Goal: Task Accomplishment & Management: Manage account settings

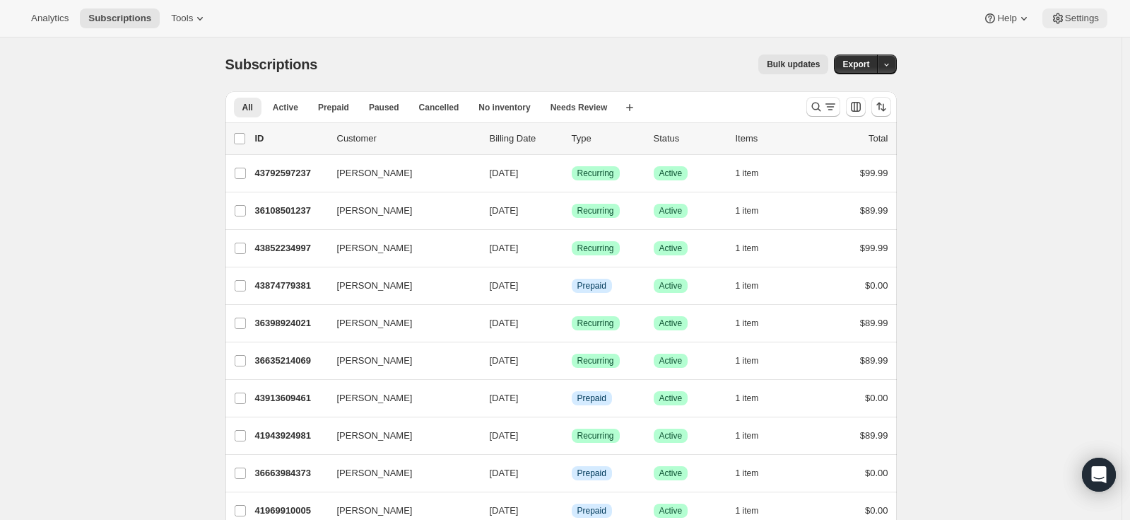
click at [1092, 23] on span "Settings" at bounding box center [1082, 18] width 34 height 11
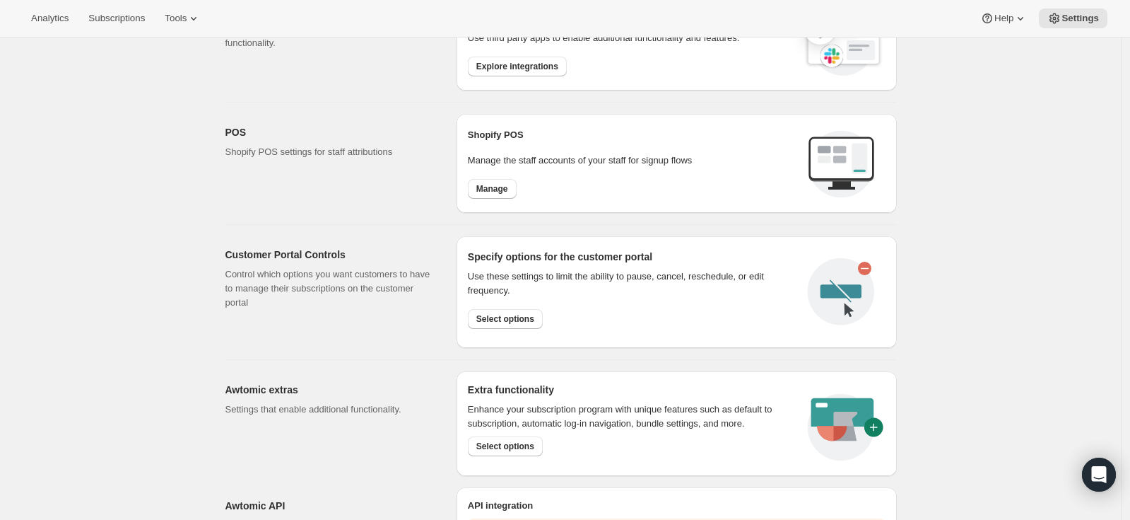
scroll to position [502, 0]
click at [496, 319] on span "Select options" at bounding box center [505, 317] width 58 height 11
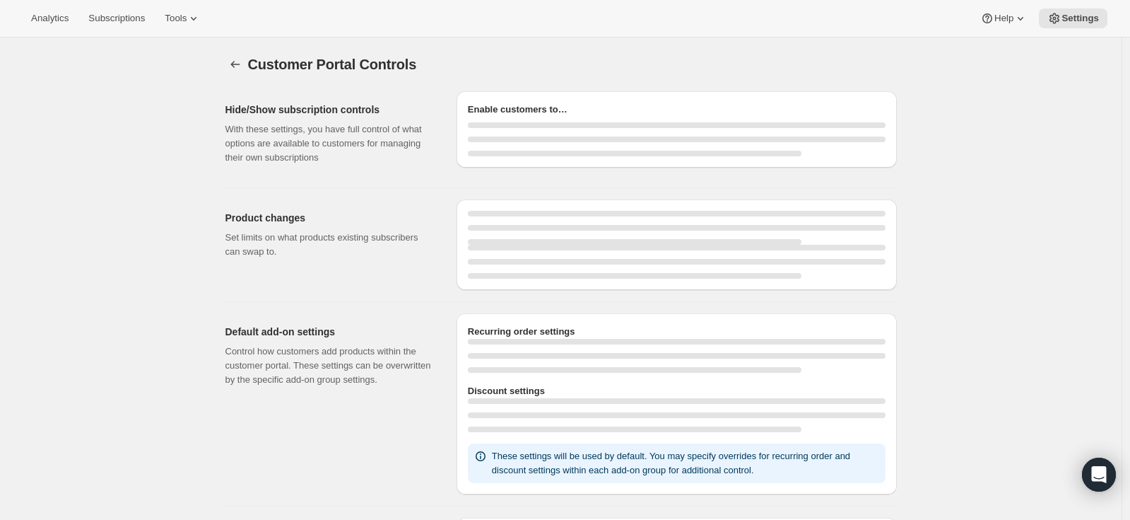
select select "MONTH"
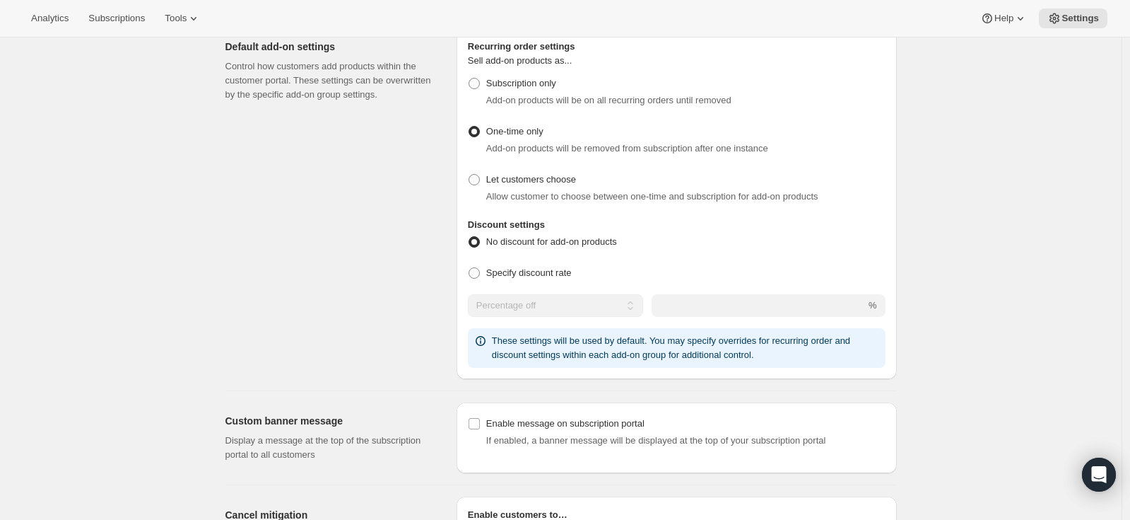
scroll to position [885, 0]
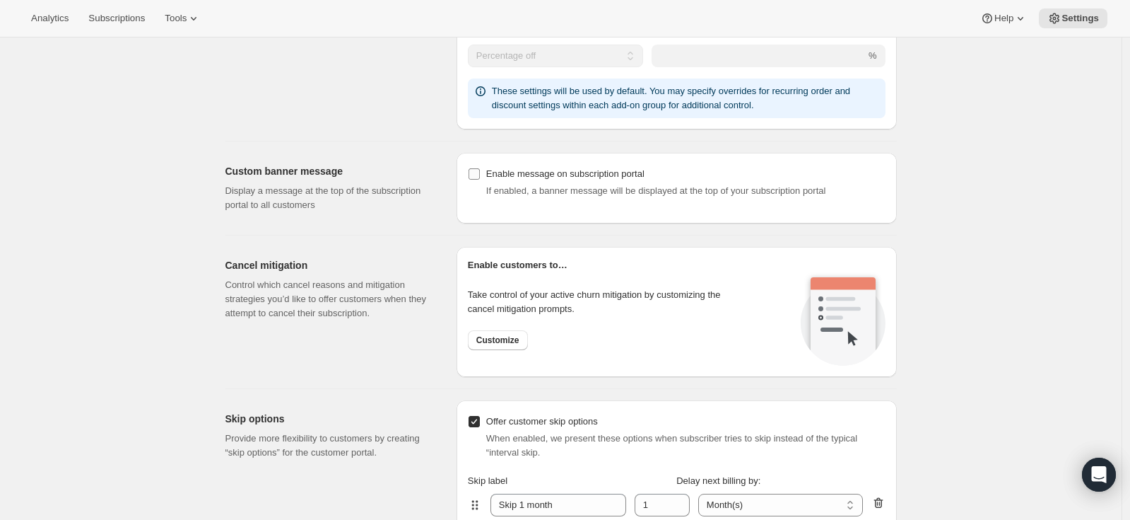
click at [479, 174] on input "Enable message on subscription portal" at bounding box center [474, 173] width 11 height 11
checkbox input "true"
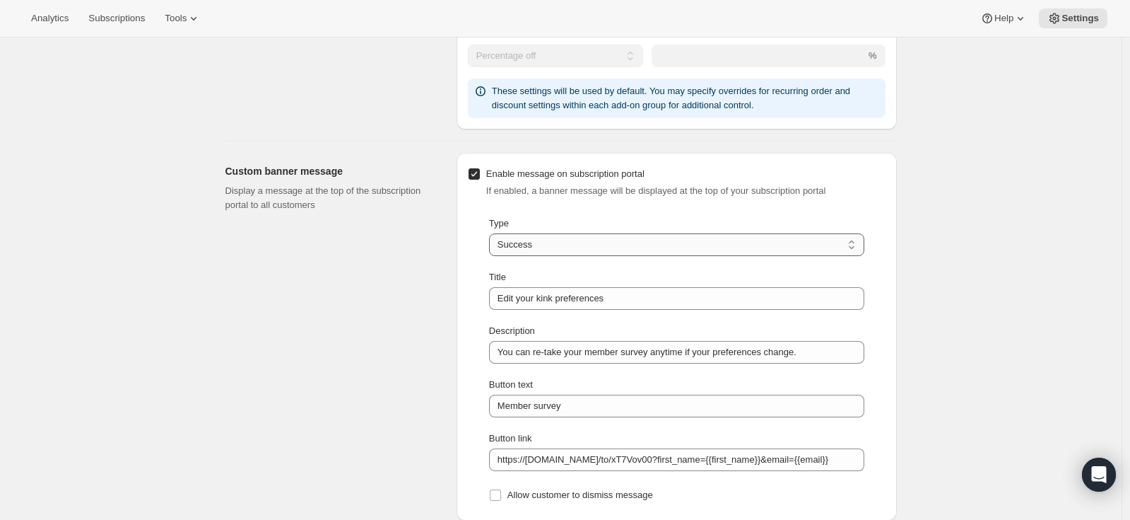
click at [555, 240] on select "Information Error Warning Success" at bounding box center [676, 244] width 375 height 23
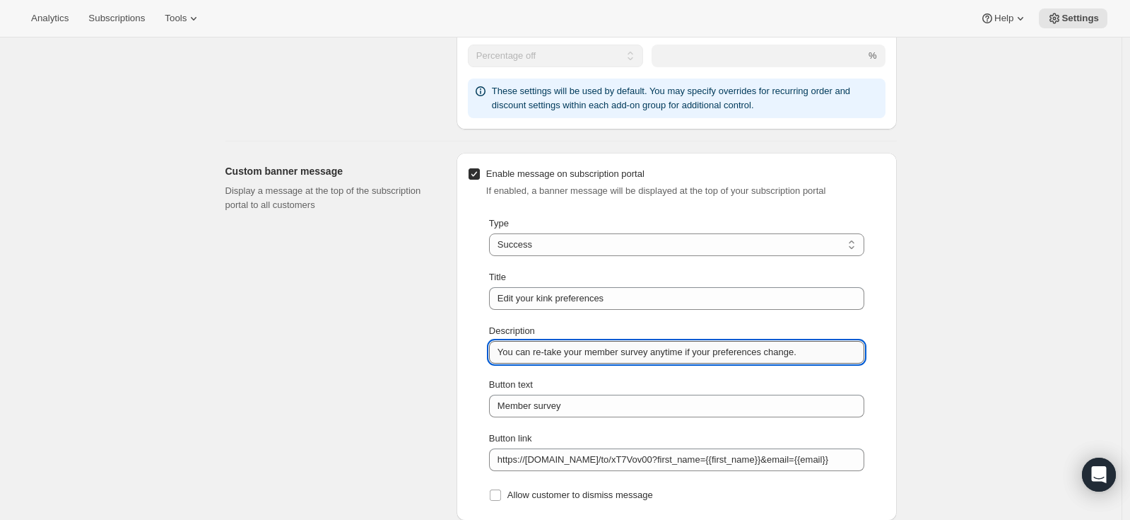
click at [614, 356] on input "You can re-take your member survey anytime if your preferences change." at bounding box center [676, 352] width 375 height 23
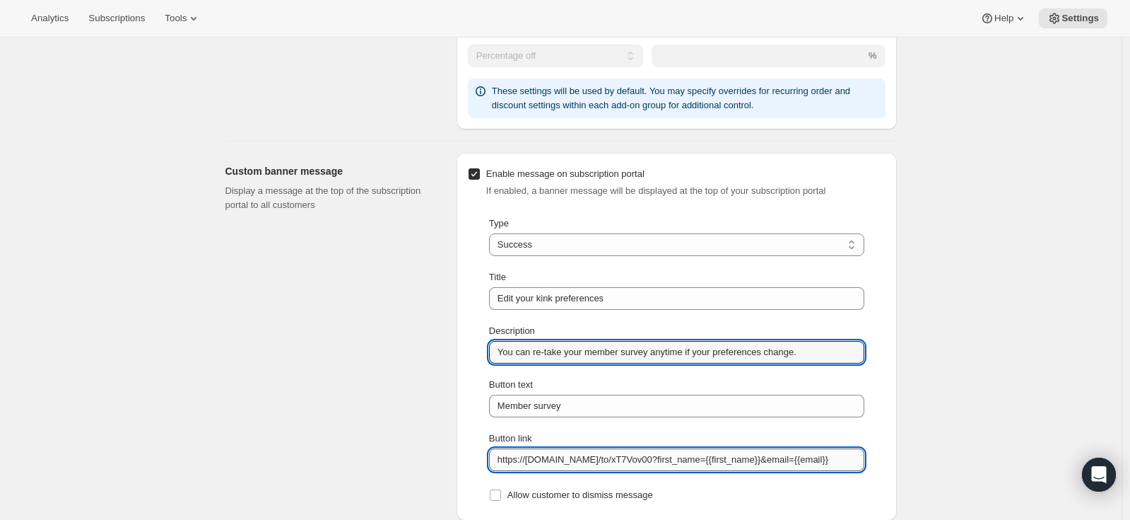
click at [642, 464] on input "https://[DOMAIN_NAME]/to/xT7Vov00?first_name={{first_name}}&email={{email}}" at bounding box center [676, 459] width 375 height 23
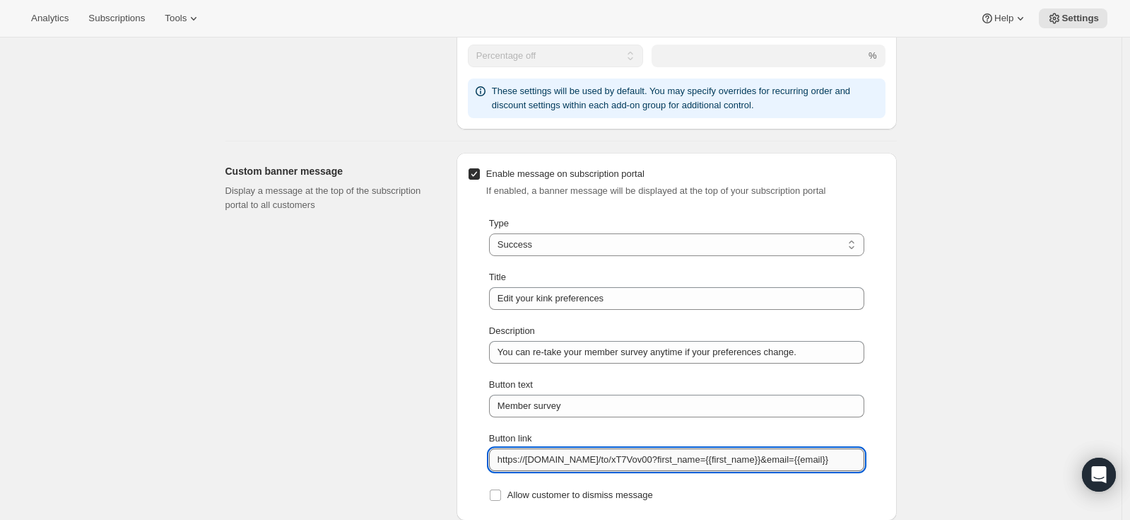
paste input "jxuyBqa5#first_name=xxxxx&email=xxxxx"
drag, startPoint x: 707, startPoint y: 459, endPoint x: 893, endPoint y: 455, distance: 186.7
click at [893, 455] on div "Enable message on subscription portal If enabled, a banner message will be disp…" at bounding box center [677, 337] width 440 height 368
type input "[URL][DOMAIN_NAME]"
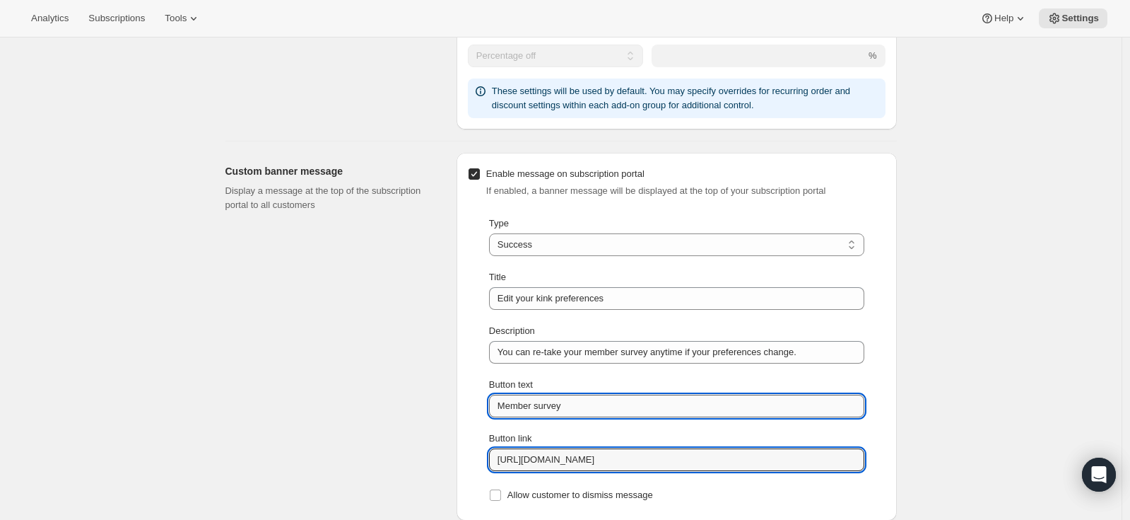
click at [590, 406] on input "Member survey" at bounding box center [676, 405] width 375 height 23
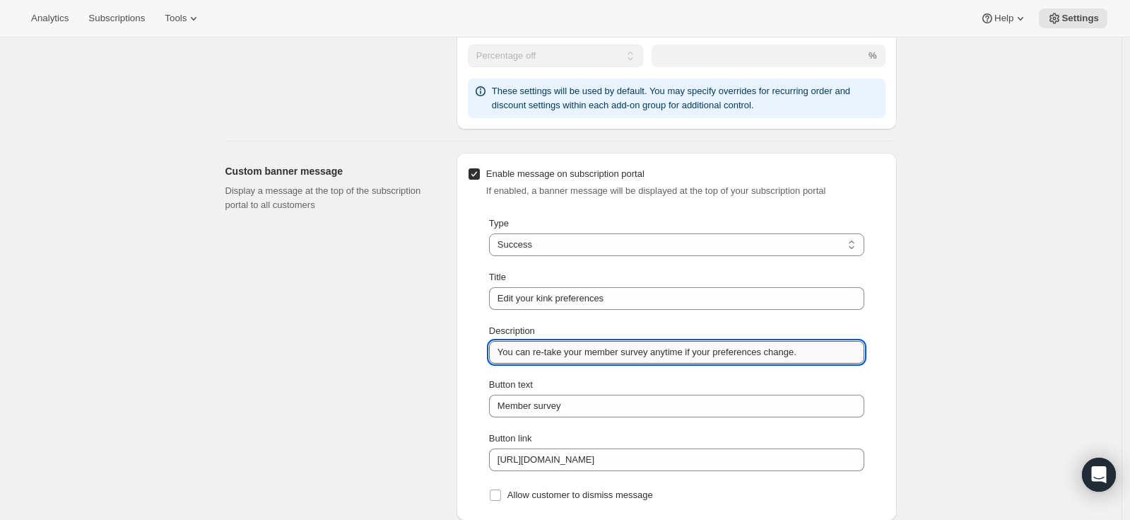
click at [821, 354] on input "You can re-take your member survey anytime if your preferences change." at bounding box center [676, 352] width 375 height 23
drag, startPoint x: 699, startPoint y: 353, endPoint x: 852, endPoint y: 346, distance: 152.8
click at [852, 346] on input "You can re-take your member survey anytime if your preferences change." at bounding box center [676, 352] width 375 height 23
type input "You can re-take your member survey anytime as your preferences evolve."
click at [383, 342] on div "Custom banner message Display a message at the top of the subscription portal t…" at bounding box center [335, 337] width 220 height 368
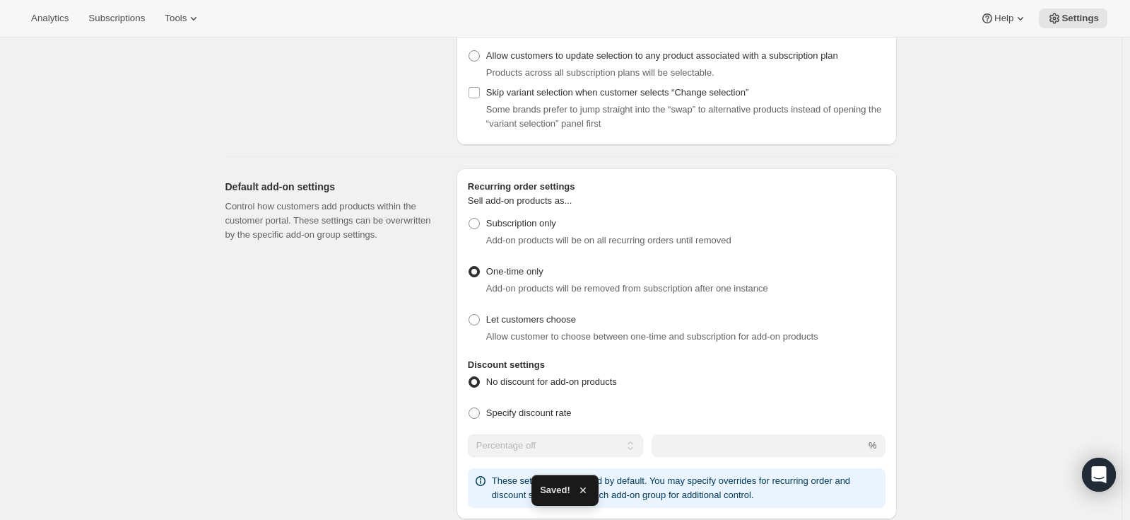
scroll to position [317, 0]
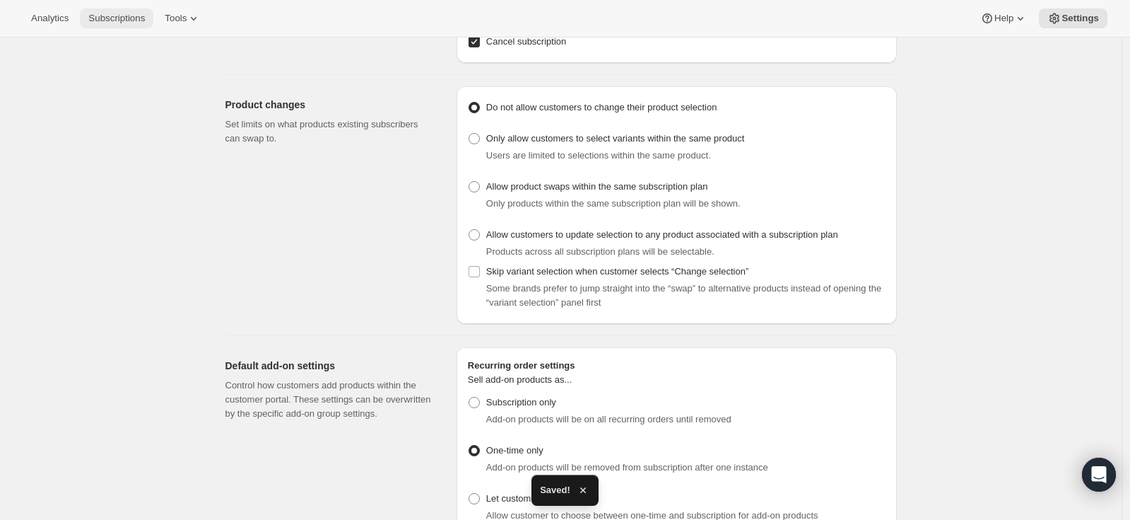
click at [144, 23] on span "Subscriptions" at bounding box center [116, 18] width 57 height 11
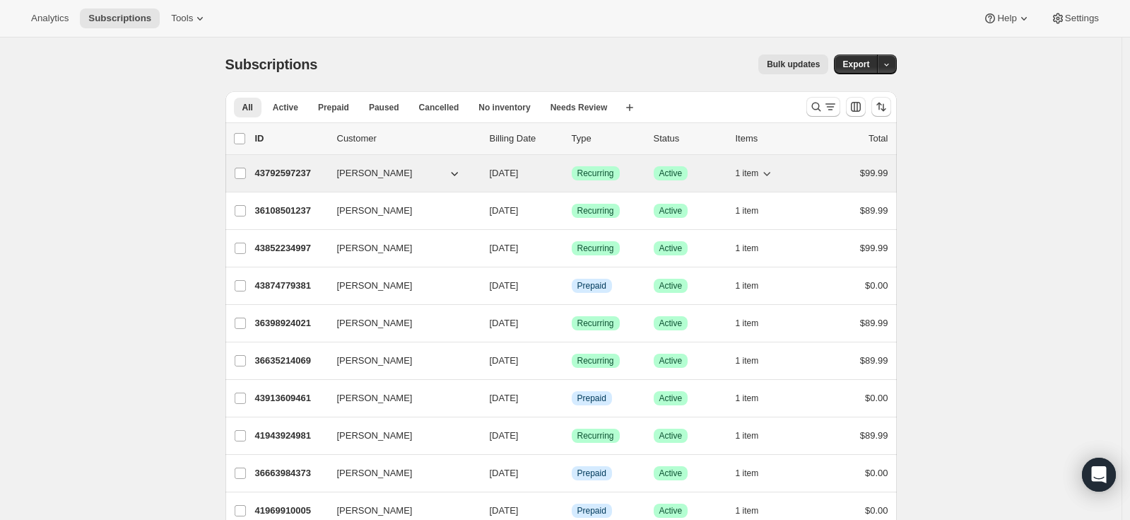
click at [311, 172] on p "43792597237" at bounding box center [290, 173] width 71 height 14
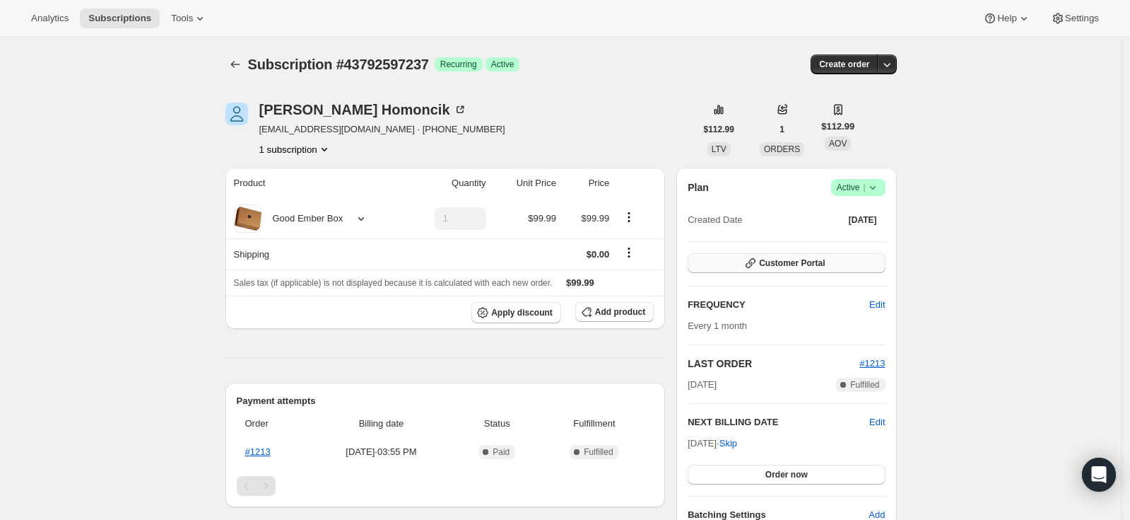
click at [773, 267] on span "Customer Portal" at bounding box center [792, 262] width 66 height 11
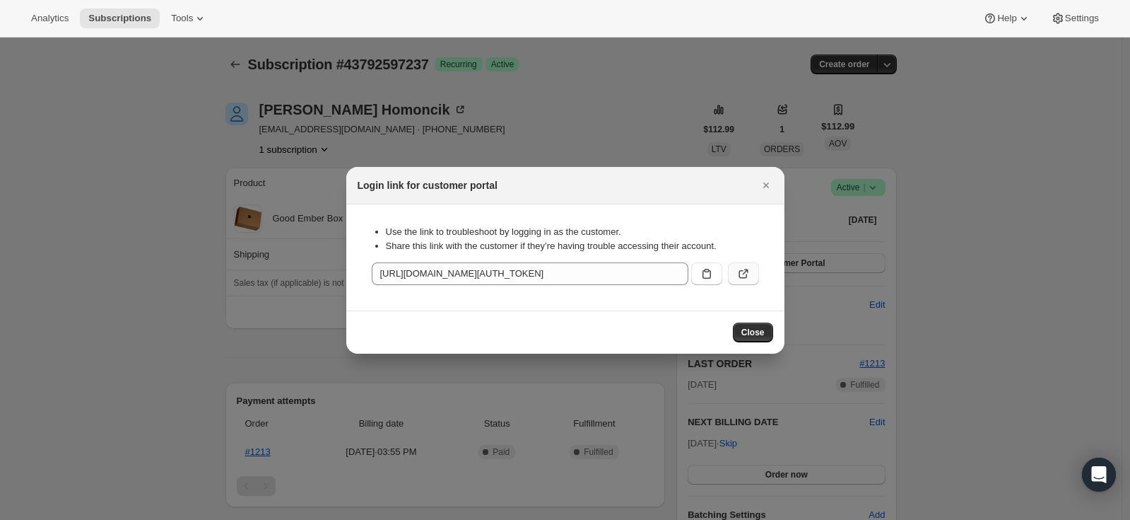
click at [744, 278] on icon ":ro1:" at bounding box center [744, 273] width 14 height 14
click at [744, 329] on span "Close" at bounding box center [753, 332] width 23 height 11
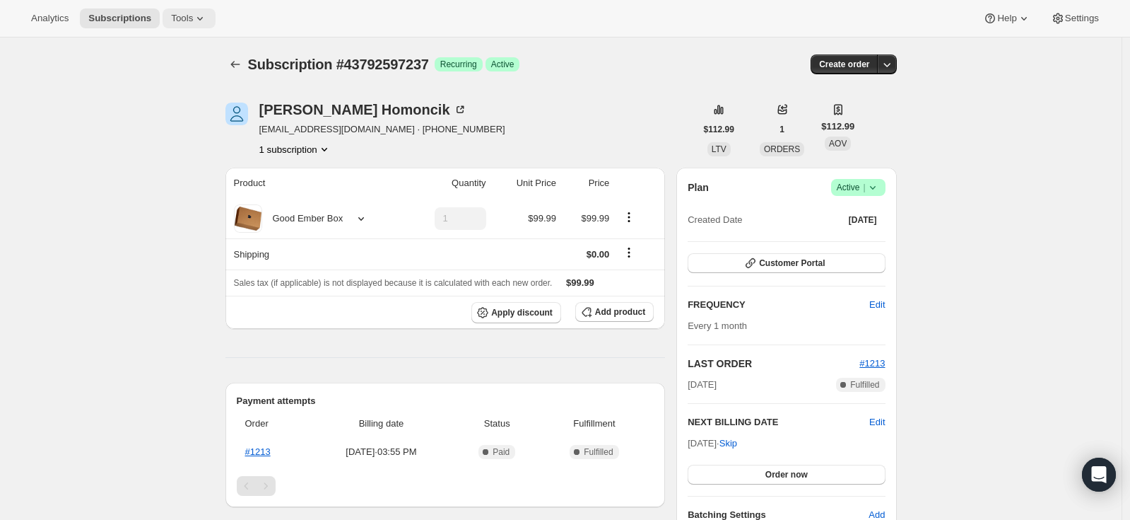
click at [183, 19] on span "Tools" at bounding box center [182, 18] width 22 height 11
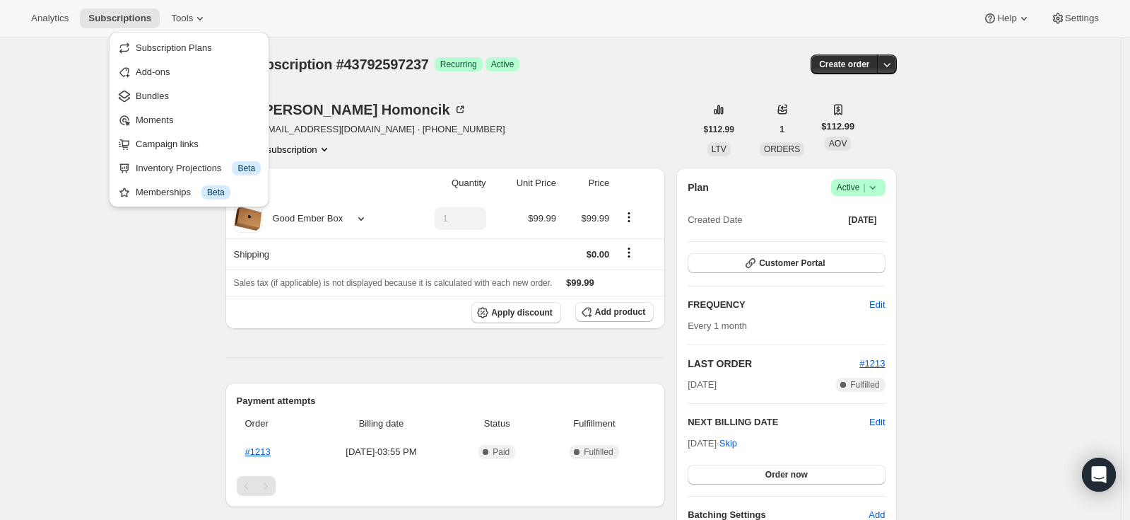
click at [62, 249] on div "Subscription #43792597237. This page is ready Subscription #43792597237 Success…" at bounding box center [561, 515] width 1122 height 957
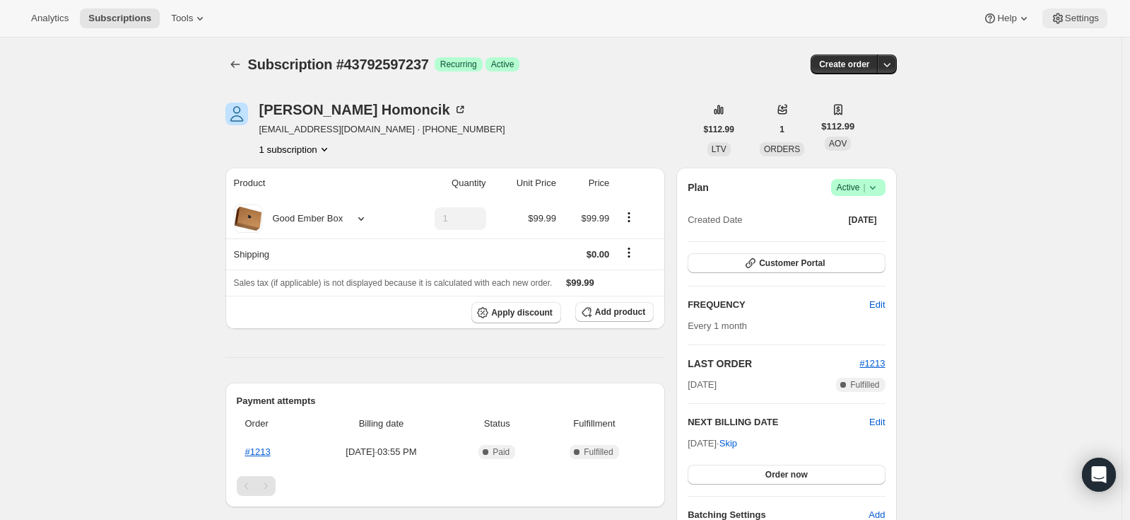
click at [1072, 18] on span "Settings" at bounding box center [1082, 18] width 34 height 11
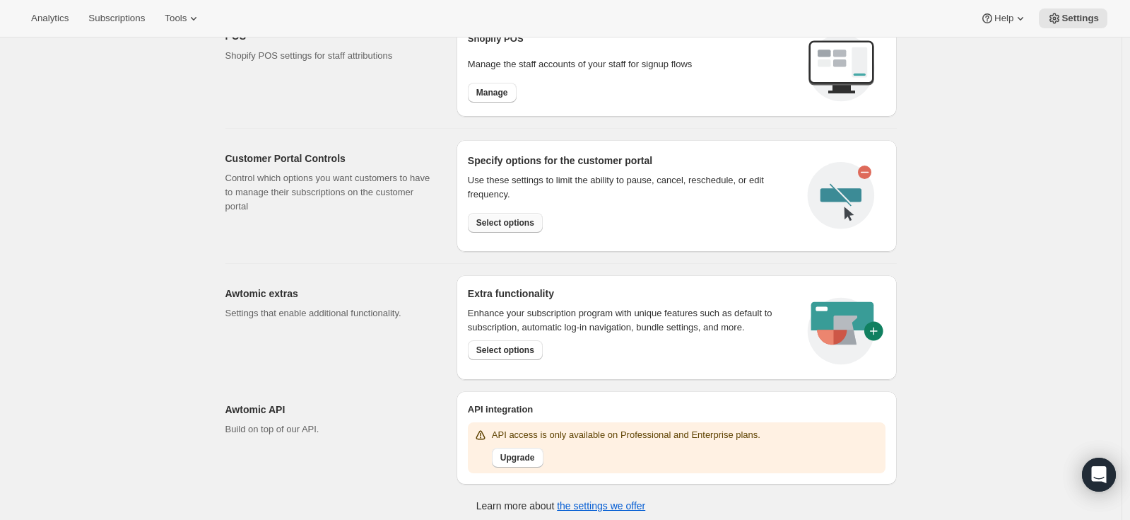
scroll to position [597, 0]
click at [520, 221] on span "Select options" at bounding box center [505, 223] width 58 height 11
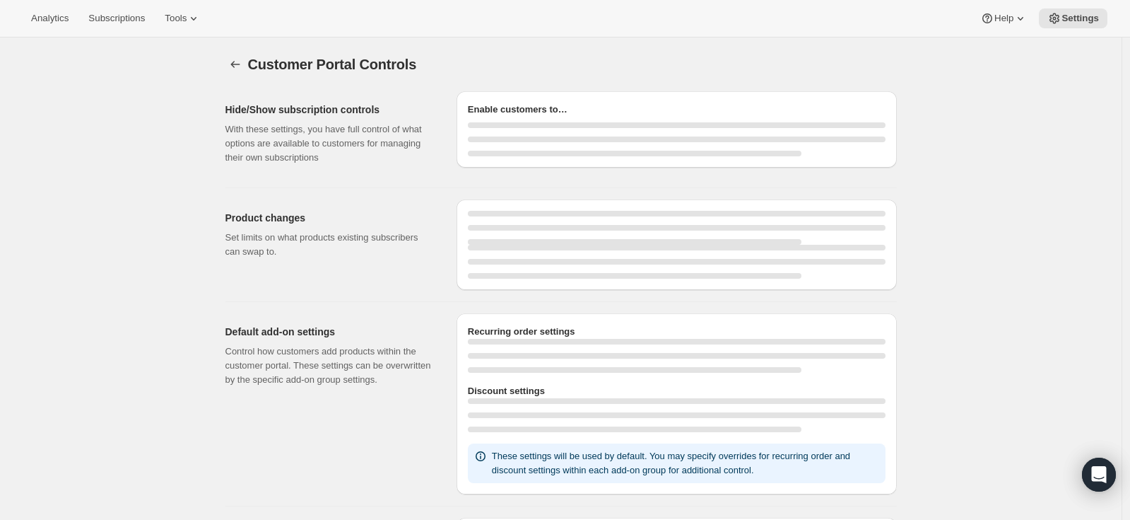
select select "success"
select select "MONTH"
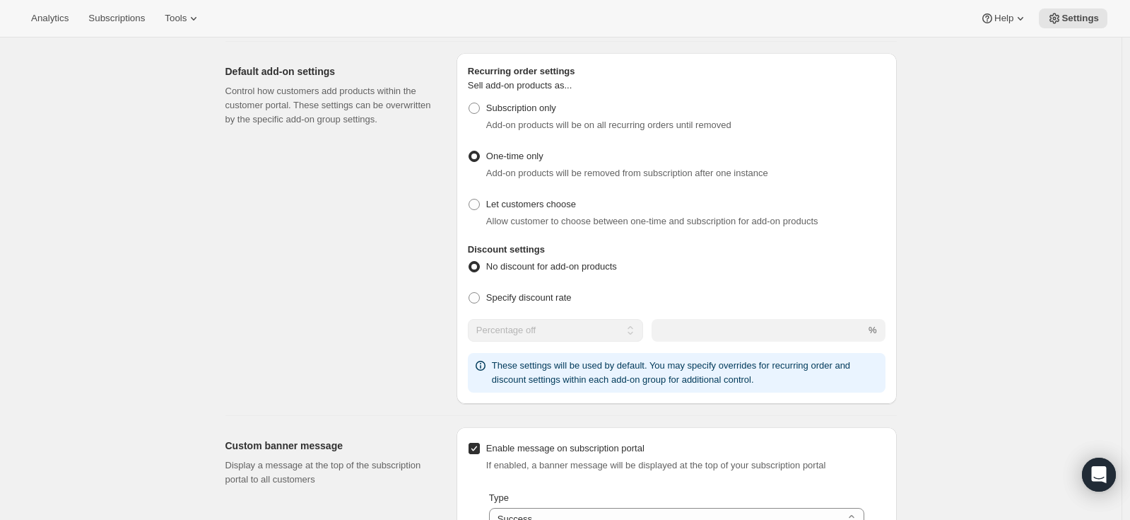
scroll to position [1007, 0]
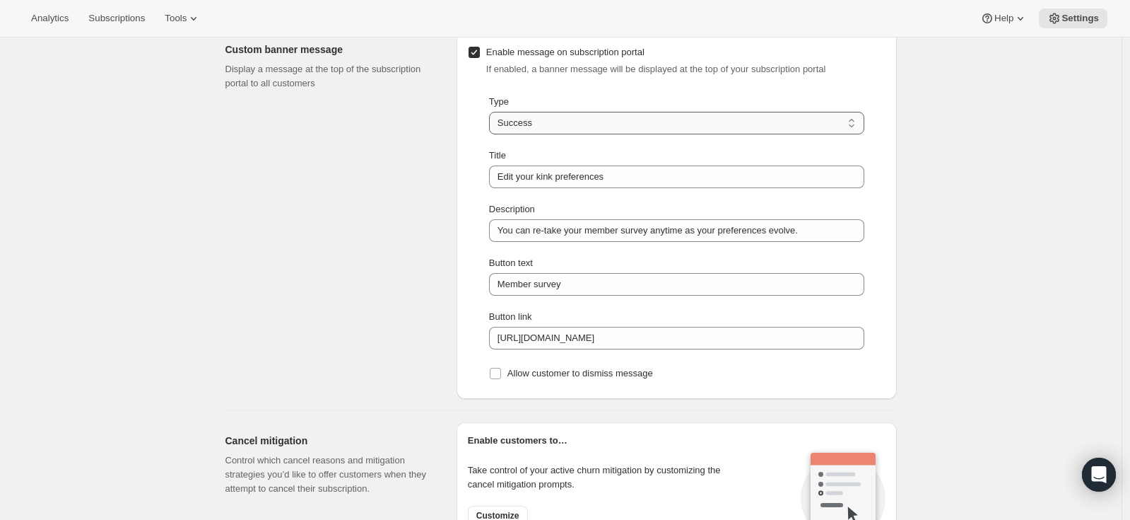
click at [592, 124] on select "Information Error Warning Success" at bounding box center [676, 123] width 375 height 23
select select "info"
click at [493, 112] on select "Information Error Warning Success" at bounding box center [676, 123] width 375 height 23
click at [133, 18] on span "Subscriptions" at bounding box center [116, 18] width 57 height 11
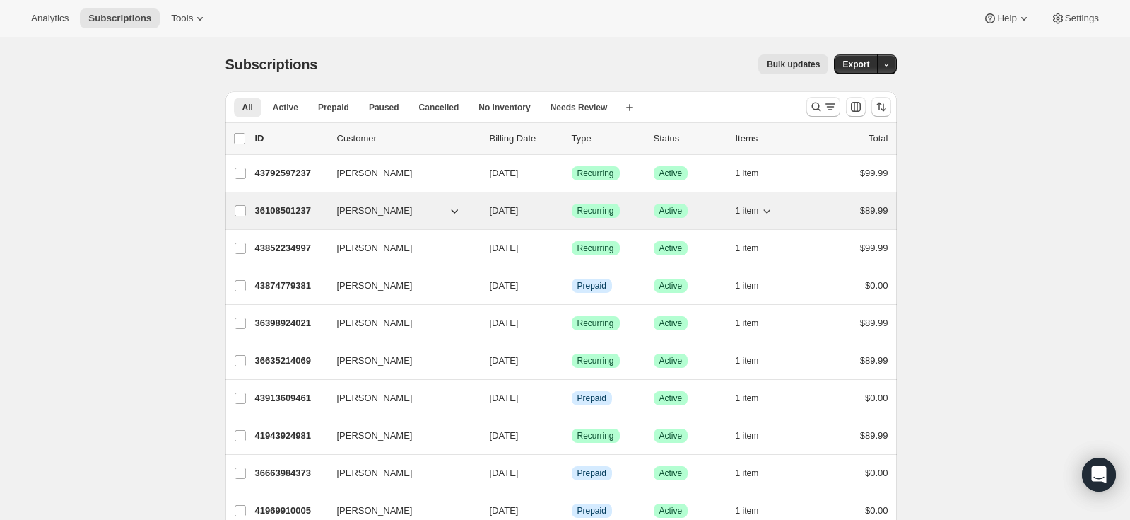
click at [305, 212] on p "36108501237" at bounding box center [290, 211] width 71 height 14
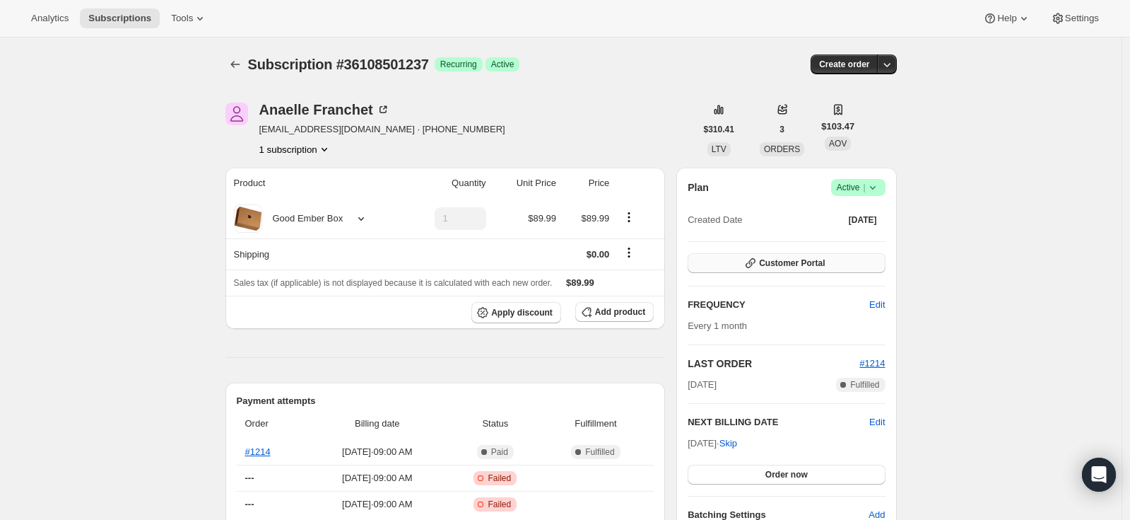
click at [816, 265] on span "Customer Portal" at bounding box center [792, 262] width 66 height 11
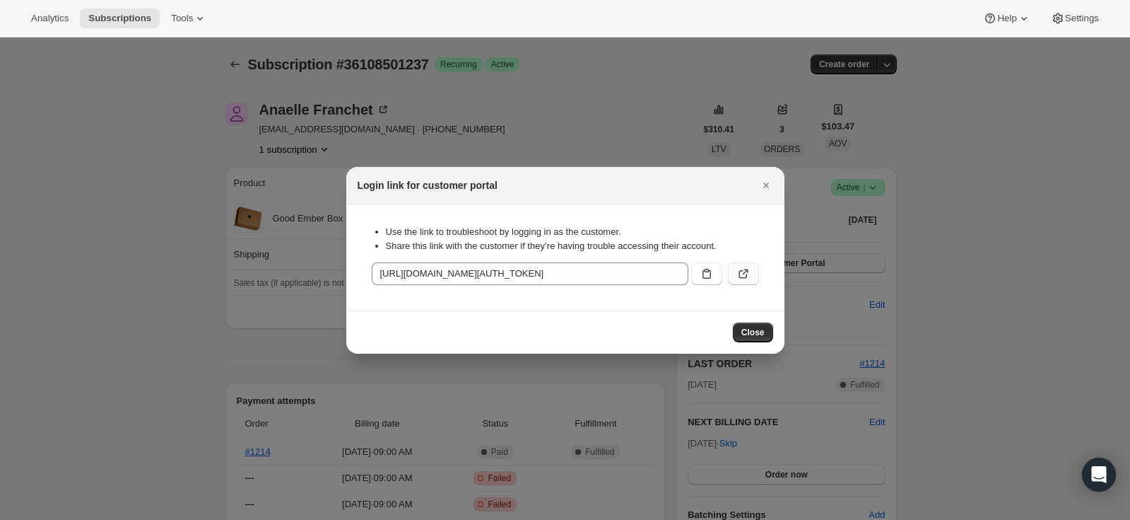
click at [753, 272] on button ":r16d:" at bounding box center [743, 273] width 31 height 23
click at [759, 336] on span "Close" at bounding box center [753, 332] width 23 height 11
